Goal: Task Accomplishment & Management: Complete application form

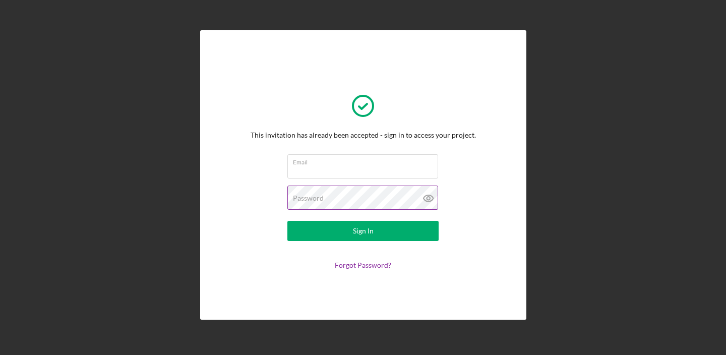
type input "[EMAIL_ADDRESS][DOMAIN_NAME]"
click at [429, 198] on icon at bounding box center [427, 198] width 3 height 3
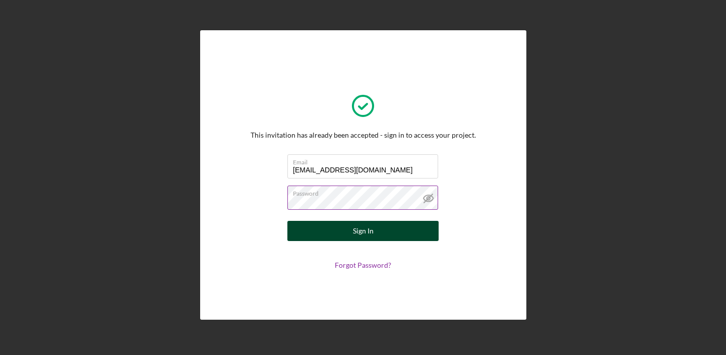
click at [381, 233] on button "Sign In" at bounding box center [362, 231] width 151 height 20
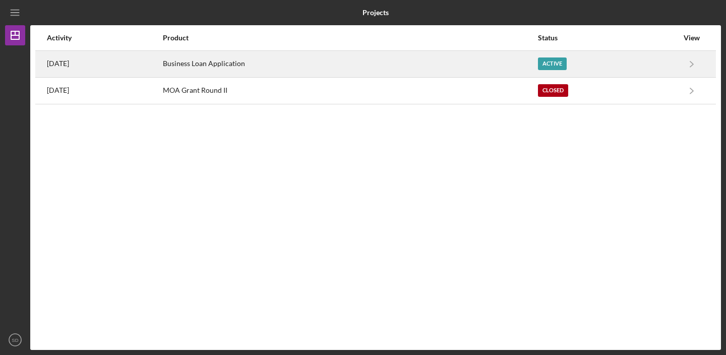
click at [287, 67] on div "Business Loan Application" at bounding box center [350, 63] width 374 height 25
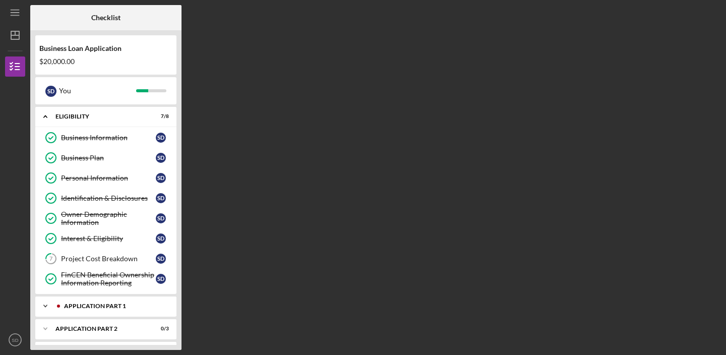
click at [117, 307] on div "Application Part 1" at bounding box center [114, 306] width 100 height 6
click at [111, 327] on div "Introduction to Application" at bounding box center [108, 327] width 95 height 8
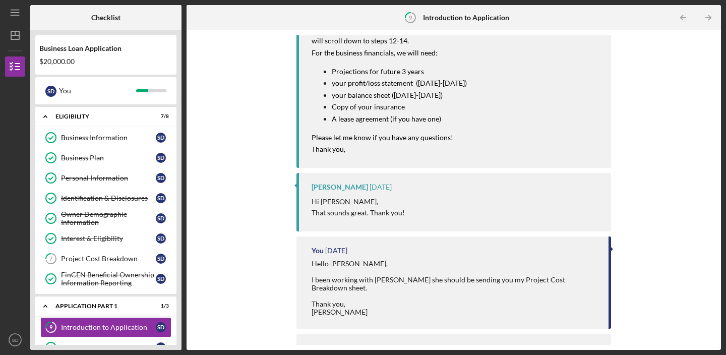
scroll to position [141, 0]
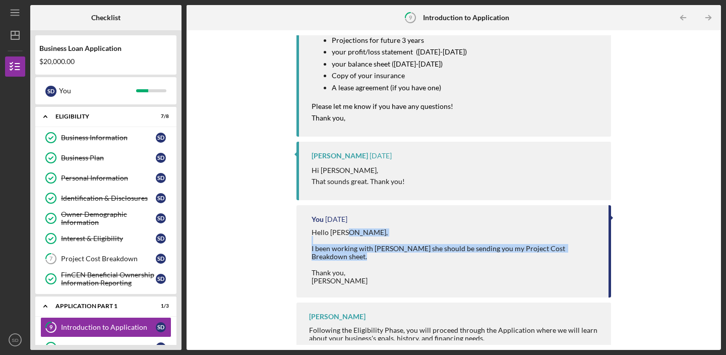
drag, startPoint x: 606, startPoint y: 239, endPoint x: 613, endPoint y: 290, distance: 50.8
click at [613, 290] on div "Icon/Message Comment [PERSON_NAME] [DATE] Hi [PERSON_NAME], I responded to your…" at bounding box center [454, 189] width 524 height 309
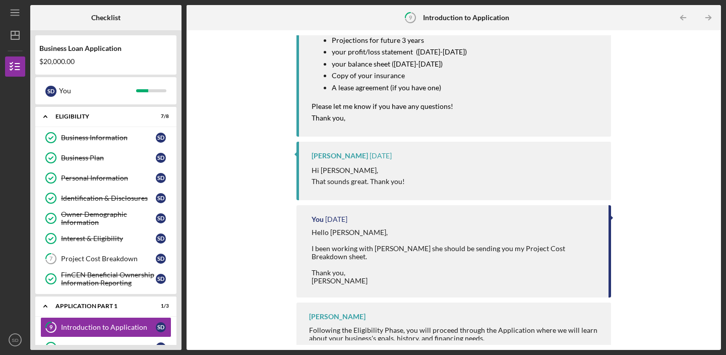
click at [661, 206] on div "Icon/Message Comment [PERSON_NAME] [DATE] Hi [PERSON_NAME], I responded to your…" at bounding box center [454, 189] width 524 height 309
drag, startPoint x: 182, startPoint y: 284, endPoint x: 181, endPoint y: 307, distance: 23.2
click at [181, 307] on div "Checklist Business Loan Application $20,000.00 S D You Icon/Expander Eligibilit…" at bounding box center [375, 177] width 690 height 345
drag, startPoint x: 175, startPoint y: 311, endPoint x: 176, endPoint y: 292, distance: 18.7
click at [176, 293] on div "Icon/Expander Eligibility 7 / 8 Business Information Business Information S D B…" at bounding box center [105, 226] width 141 height 238
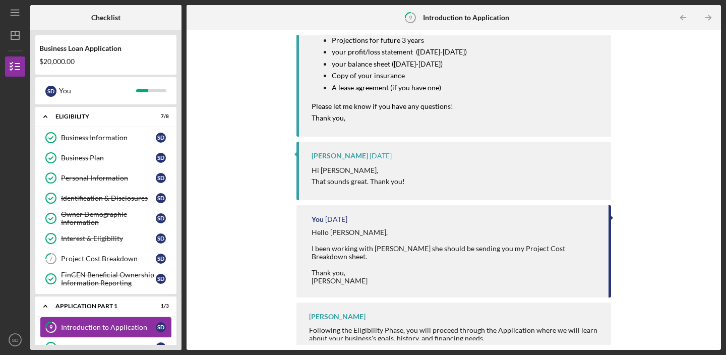
click at [142, 335] on link "9 Introduction to Application S D" at bounding box center [105, 327] width 131 height 20
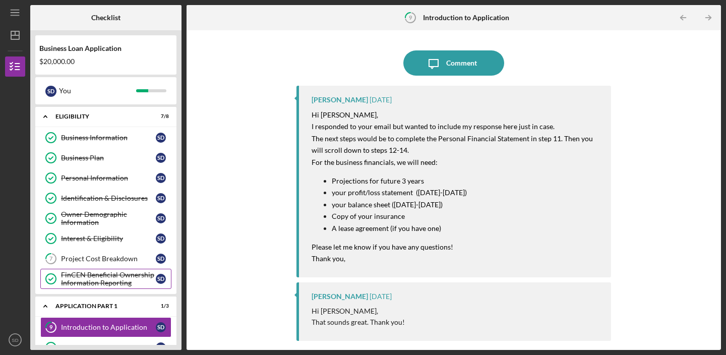
click at [99, 277] on div "FinCEN Beneficial Ownership Information Reporting" at bounding box center [108, 279] width 95 height 16
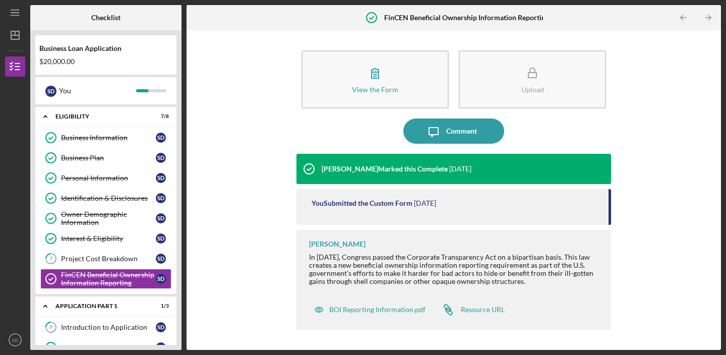
click at [711, 214] on div "View the Form Form Upload Icon/Message Comment [PERSON_NAME] Marked this Comple…" at bounding box center [454, 189] width 524 height 309
click at [714, 20] on icon "Icon/Table Pagination Arrow" at bounding box center [707, 18] width 23 height 23
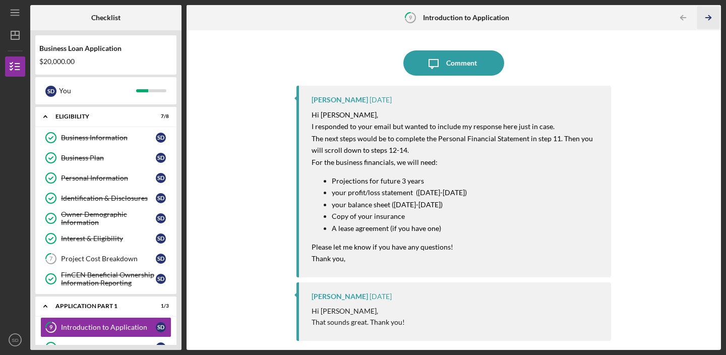
click at [710, 18] on line "button" at bounding box center [708, 18] width 5 height 0
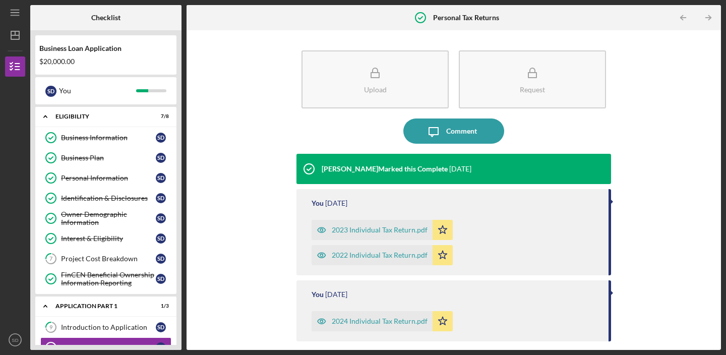
click at [409, 319] on div "2024 Individual Tax Return.pdf" at bounding box center [380, 321] width 96 height 8
